Goal: Information Seeking & Learning: Learn about a topic

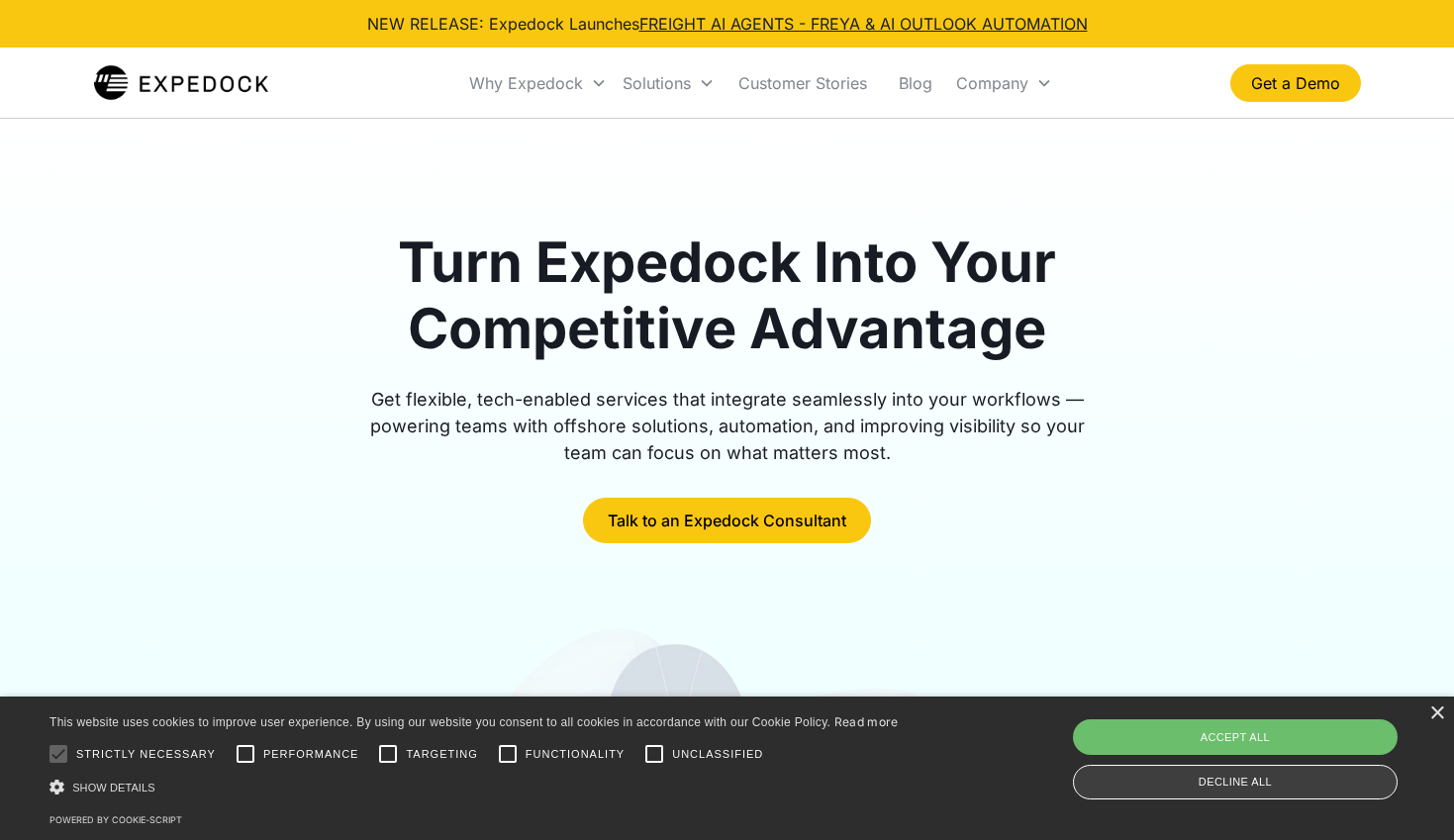
click at [1295, 782] on div "Decline all" at bounding box center [1236, 782] width 325 height 35
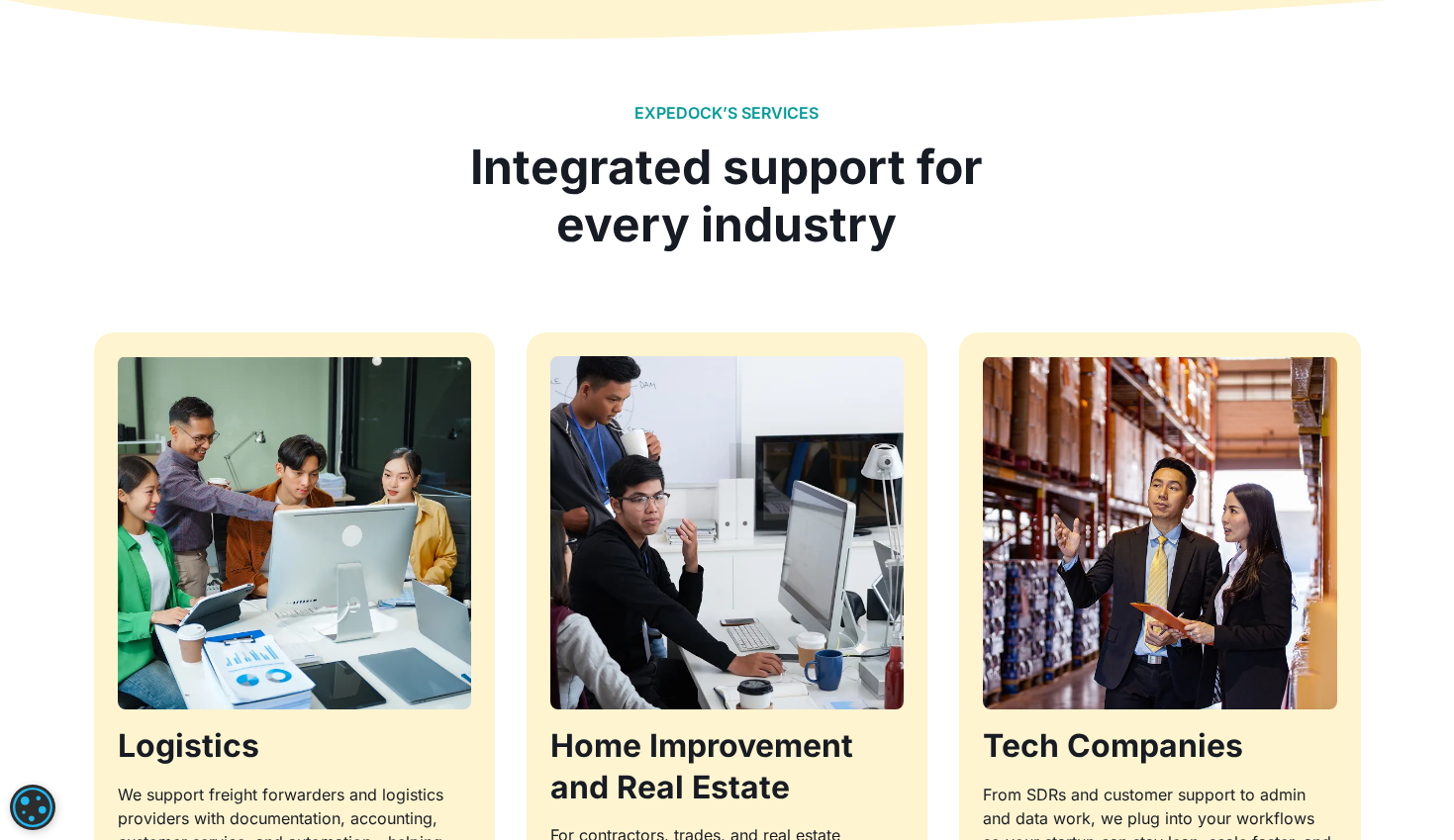
scroll to position [1830, 0]
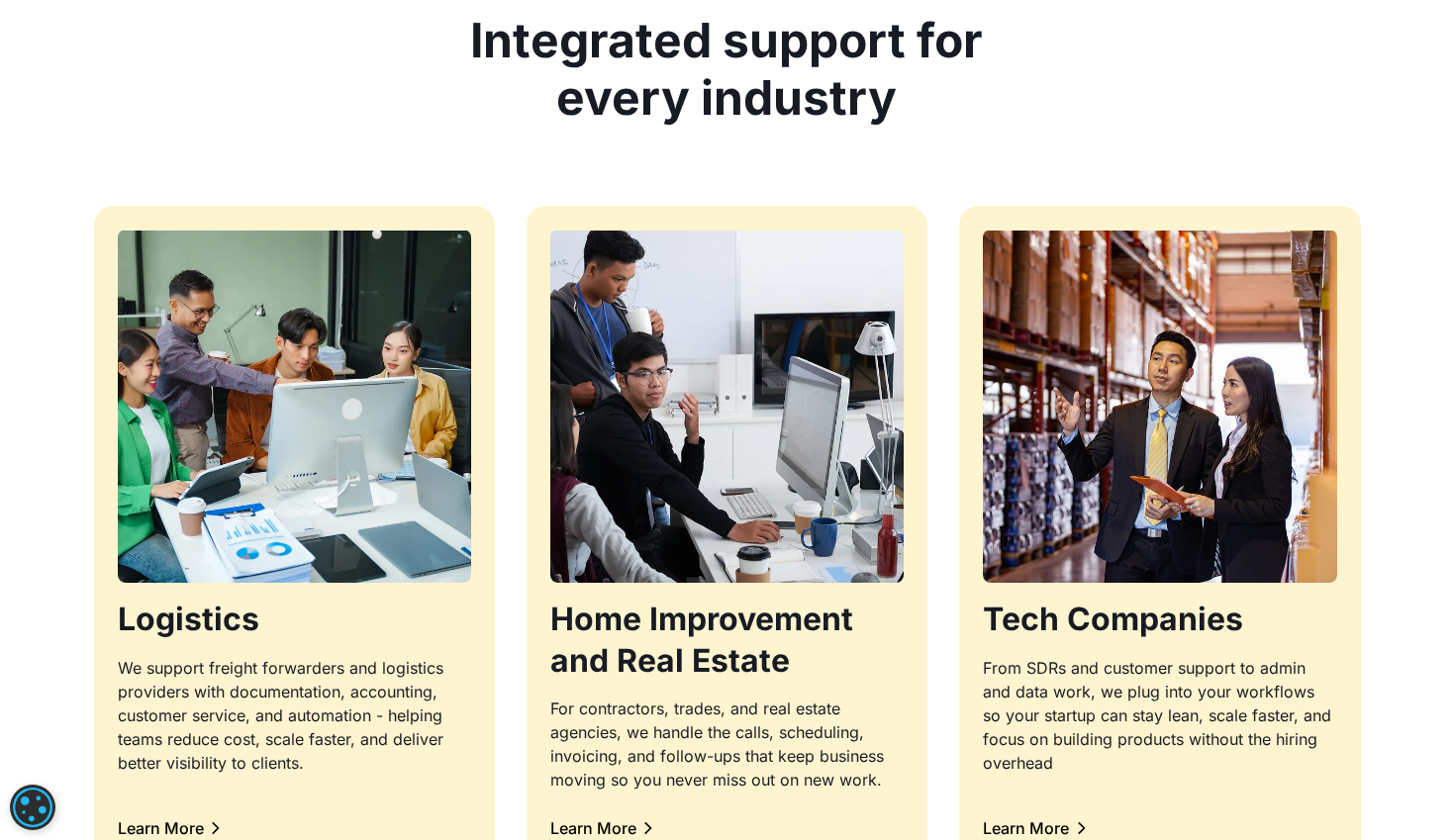
click at [31, 392] on div "EXPEDOCK’S SERVICES Integrated support for every industry Logistics We support …" at bounding box center [727, 420] width 1454 height 1111
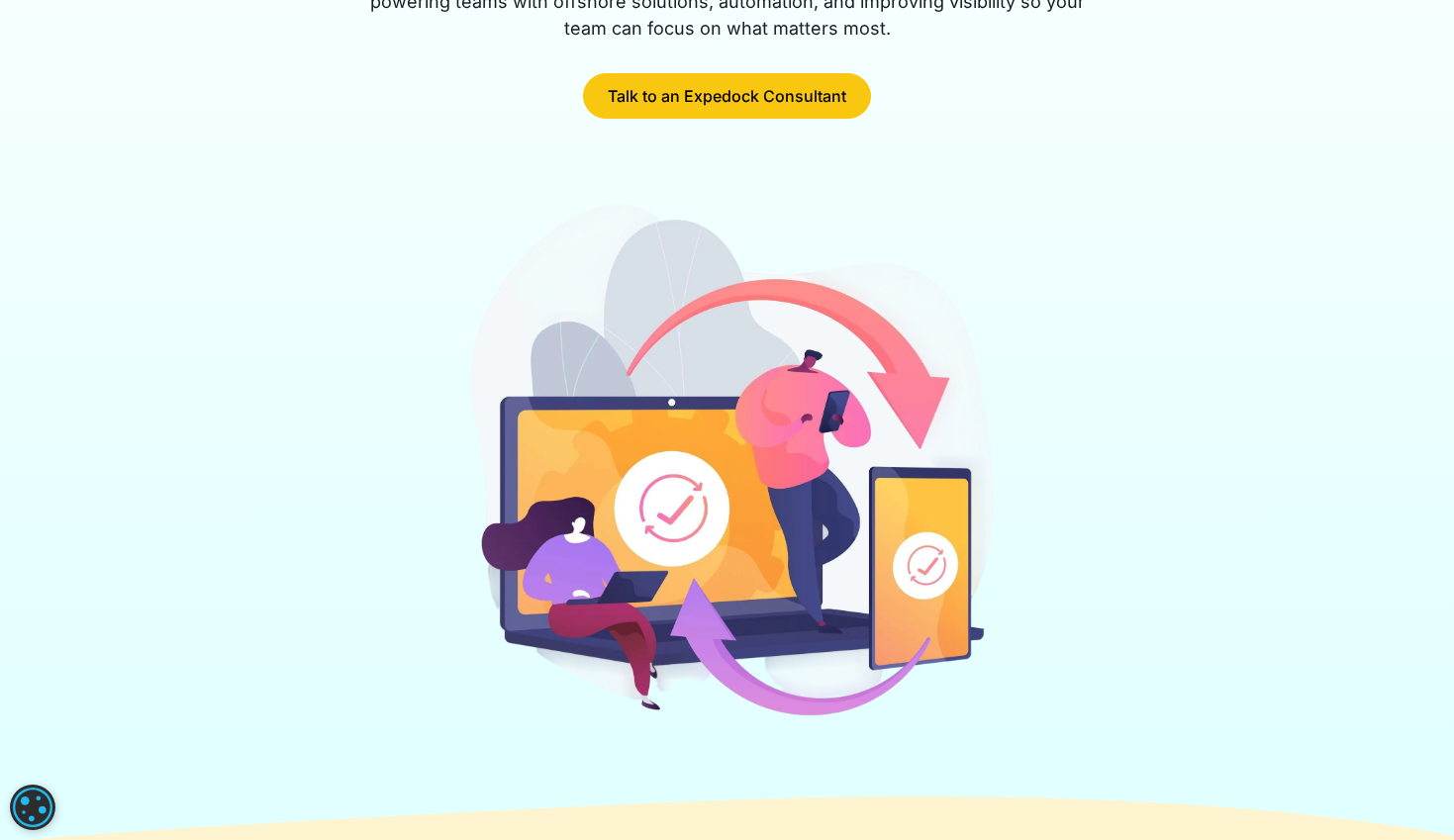
scroll to position [0, 0]
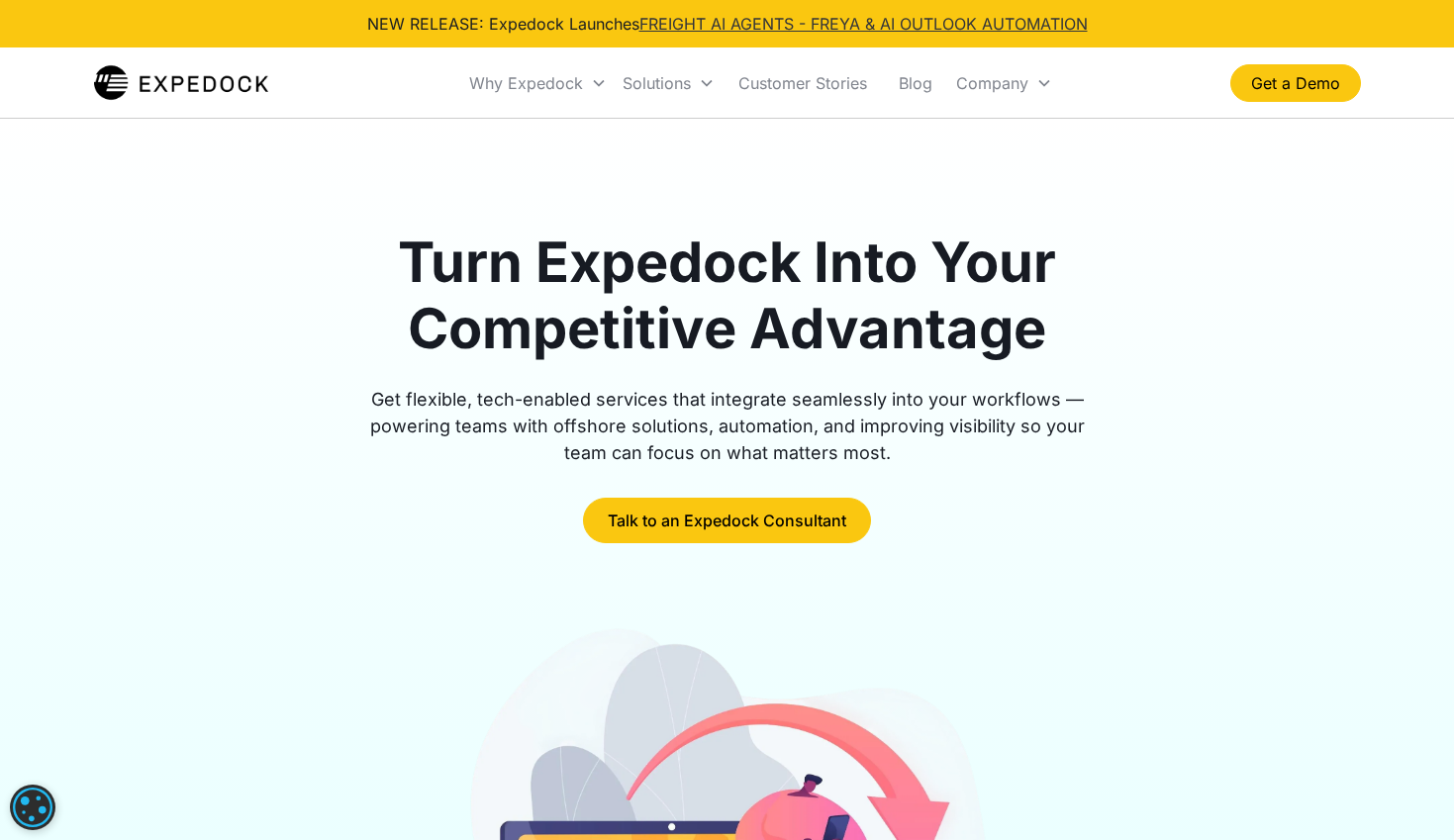
click at [926, 21] on link "FREIGHT AI AGENTS - FREYA & AI OUTLOOK AUTOMATION" at bounding box center [864, 24] width 448 height 20
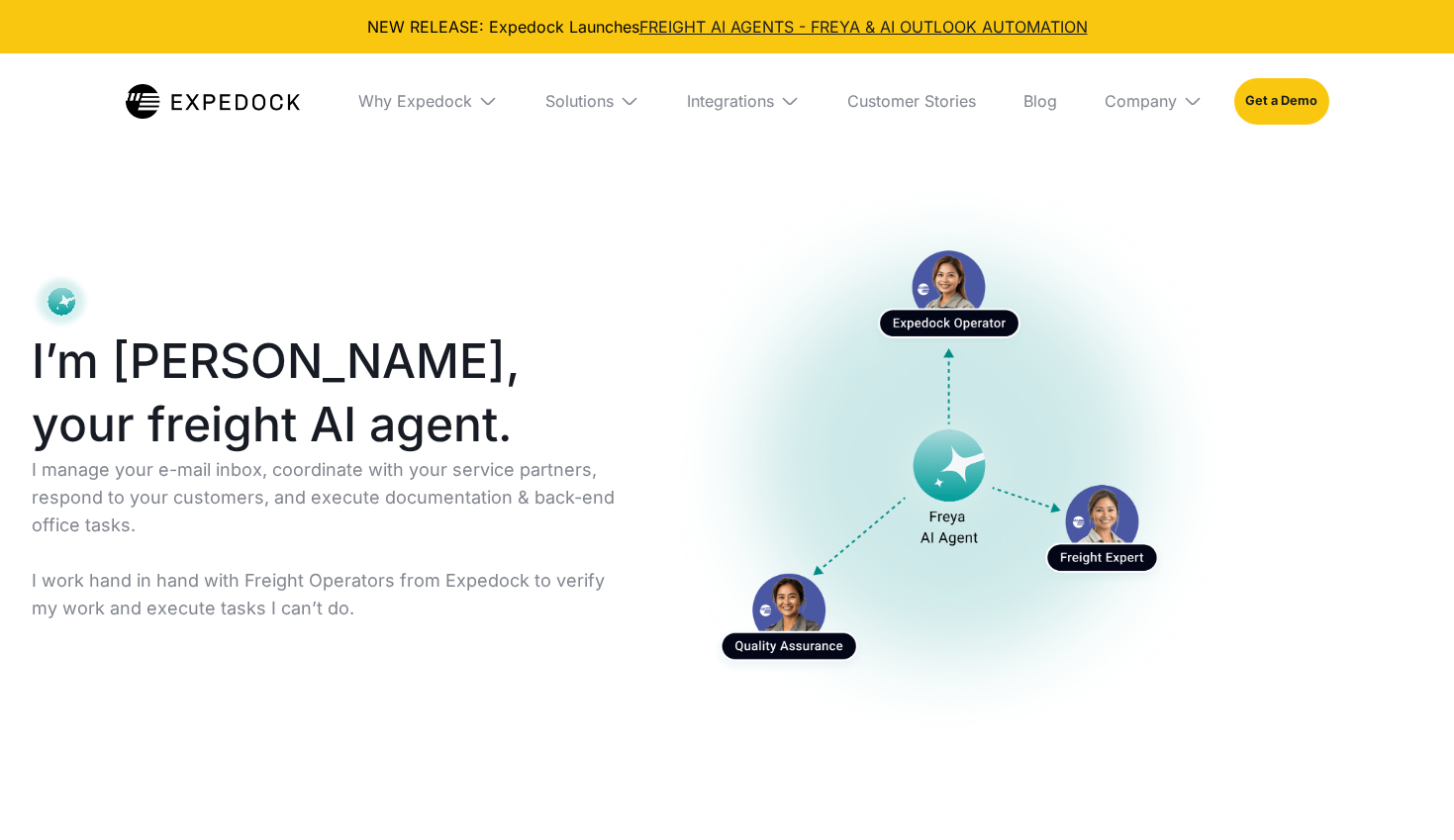
select select
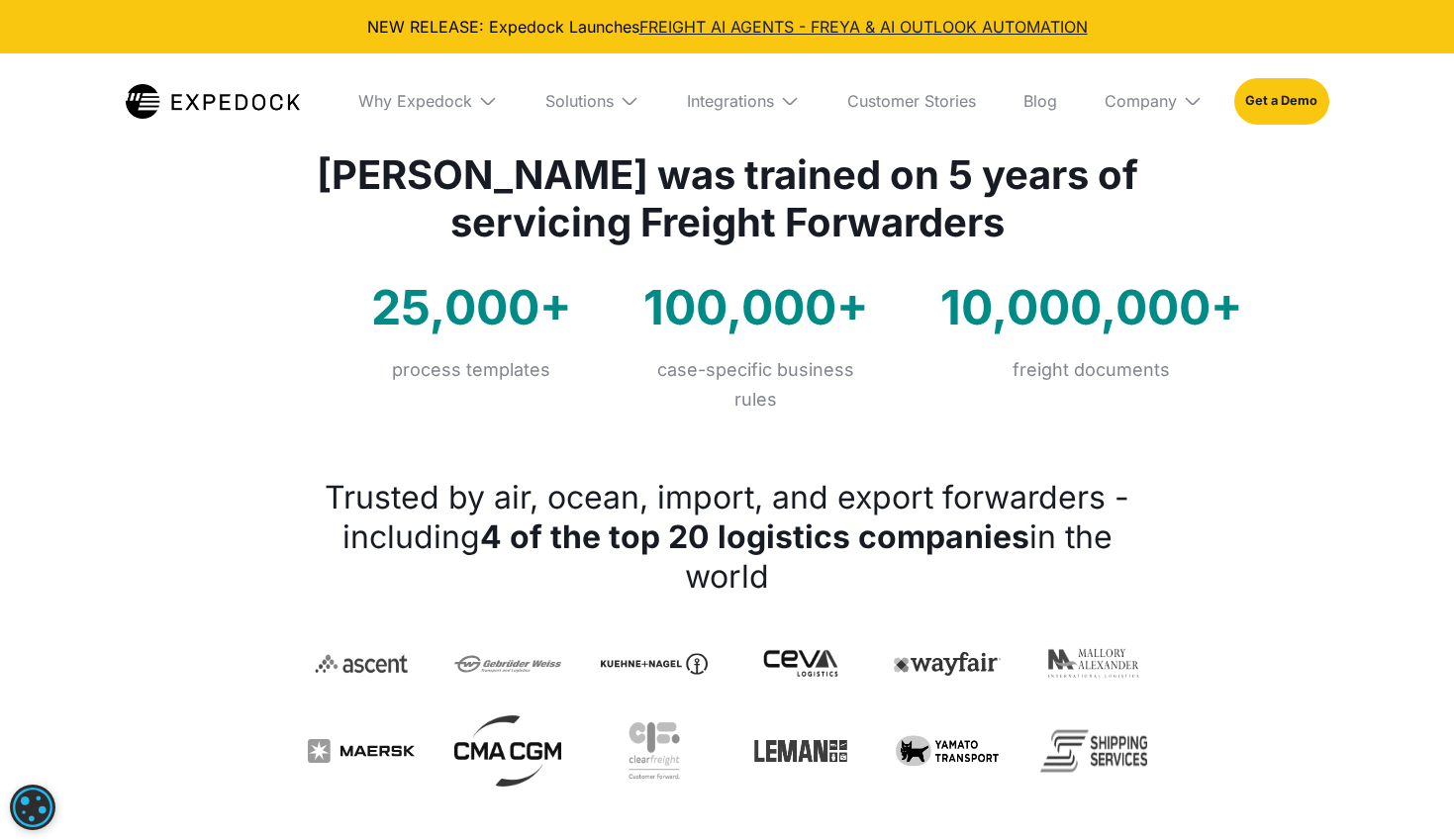
scroll to position [1102, 0]
